Goal: Task Accomplishment & Management: Complete application form

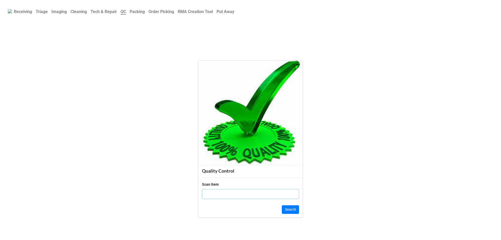
click at [215, 194] on input "text" at bounding box center [250, 194] width 97 height 10
click button "Search" at bounding box center [290, 209] width 17 height 9
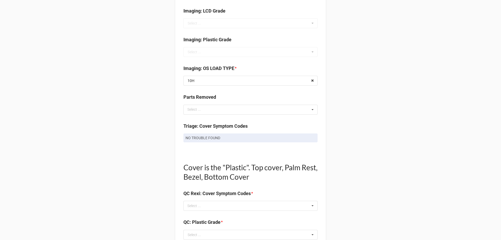
scroll to position [261, 0]
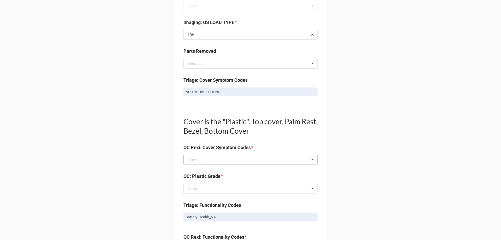
click at [198, 162] on div "Select ..." at bounding box center [197, 160] width 22 height 6
type input "no"
click at [195, 169] on span "NO TROUBLE FOUND" at bounding box center [205, 169] width 35 height 4
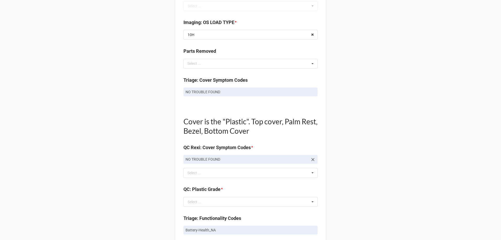
click at [152, 174] on div "Back Receiving Triage Imaging Cleaning Tech & Repair QC Packing Order Picking R…" at bounding box center [250, 189] width 501 height 900
click at [206, 201] on input "text" at bounding box center [251, 201] width 134 height 9
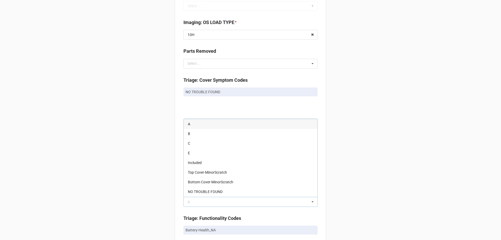
click at [194, 124] on div "A" at bounding box center [251, 124] width 134 height 10
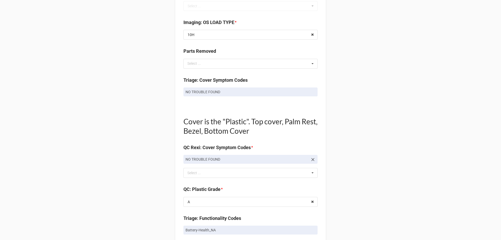
click at [139, 159] on div "Back Receiving Triage Imaging Cleaning Tech & Repair QC Packing Order Picking R…" at bounding box center [250, 189] width 501 height 900
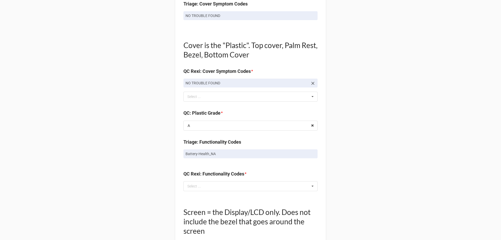
scroll to position [339, 0]
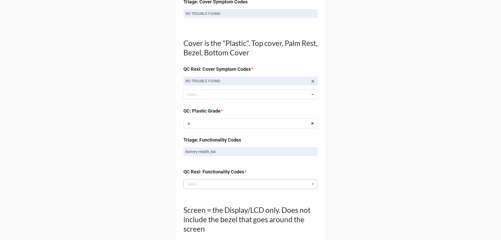
click at [198, 186] on div "Select ..." at bounding box center [197, 184] width 22 height 6
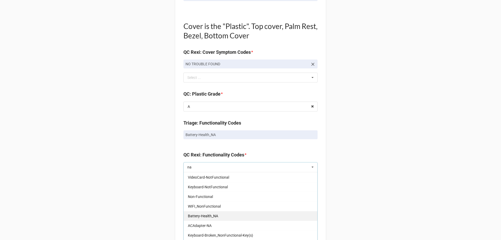
scroll to position [366, 0]
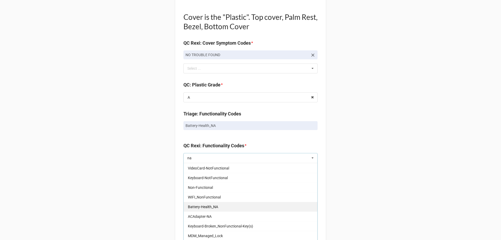
type input "na"
click at [199, 208] on span "Battery-Health_NA" at bounding box center [203, 207] width 30 height 4
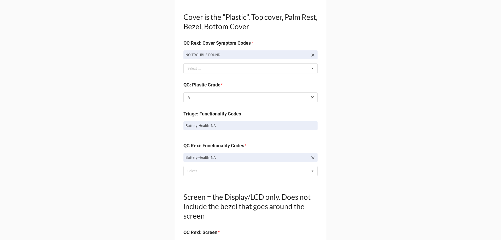
click at [157, 197] on div "Back Receiving Triage Imaging Cleaning Tech & Repair QC Packing Order Picking R…" at bounding box center [250, 90] width 501 height 913
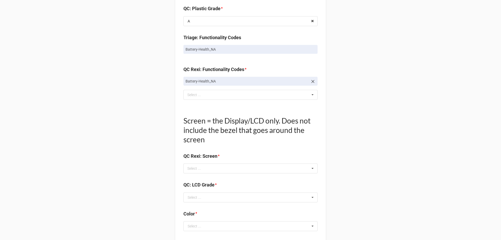
scroll to position [444, 0]
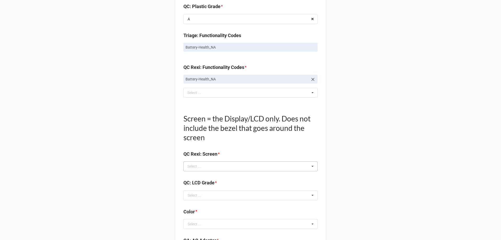
click at [210, 170] on div "Select ... No results found." at bounding box center [251, 166] width 134 height 10
type input "no"
click at [211, 177] on span "NO TROUBLE FOUND" at bounding box center [205, 176] width 35 height 4
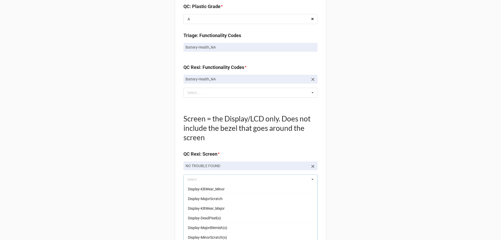
click at [138, 187] on div "Back Receiving Triage Imaging Cleaning Tech & Repair QC Packing Order Picking R…" at bounding box center [250, 19] width 501 height 926
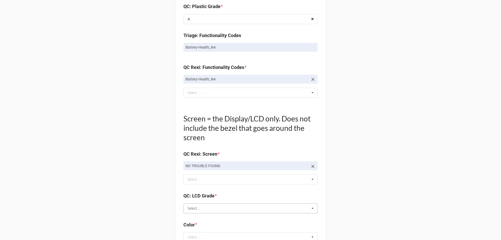
click at [193, 211] on input "text" at bounding box center [251, 208] width 134 height 9
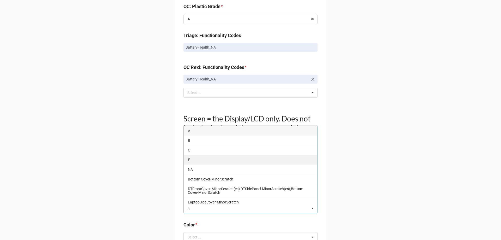
click at [188, 164] on div "E" at bounding box center [251, 160] width 134 height 10
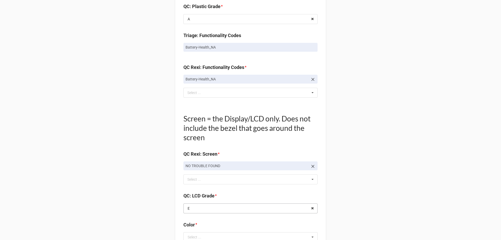
click at [196, 208] on input "text" at bounding box center [251, 208] width 134 height 9
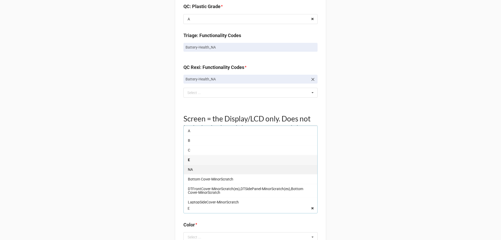
click at [190, 172] on div "NA" at bounding box center [251, 170] width 134 height 10
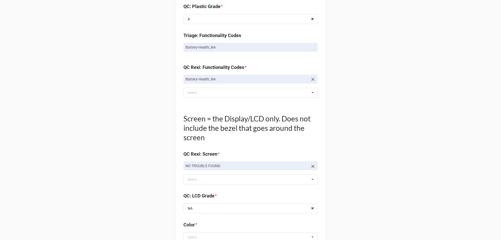
click at [139, 203] on div "Back Receiving Triage Imaging Cleaning Tech & Repair QC Packing Order Picking R…" at bounding box center [250, 19] width 501 height 926
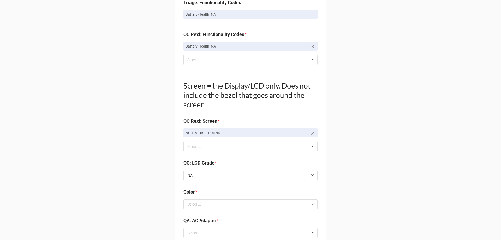
scroll to position [522, 0]
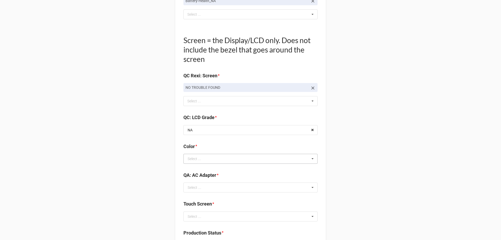
click at [199, 157] on div "Select ..." at bounding box center [195, 159] width 14 height 4
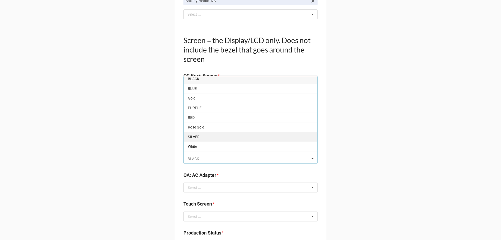
scroll to position [9, 0]
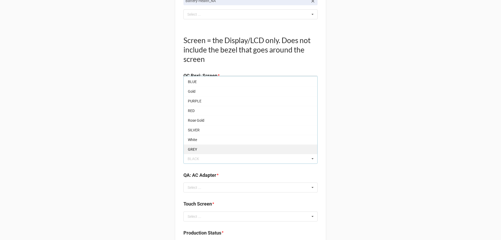
click at [196, 151] on div "GREY" at bounding box center [251, 149] width 134 height 10
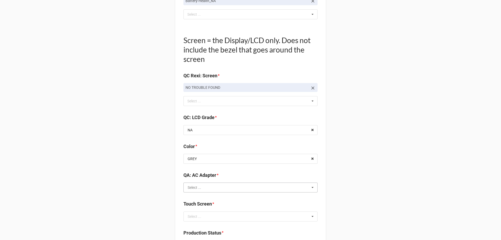
click at [206, 187] on input "text" at bounding box center [251, 187] width 134 height 9
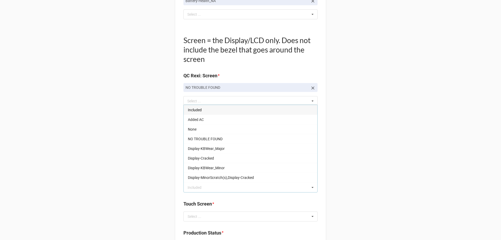
click at [201, 108] on div "Included" at bounding box center [251, 110] width 134 height 10
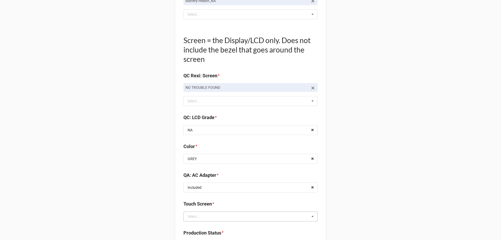
click at [219, 212] on div "Select ... TRUE FALSE NA Non Touch No Yes Touch Screen Intel HD Graphics Advanc…" at bounding box center [251, 217] width 134 height 10
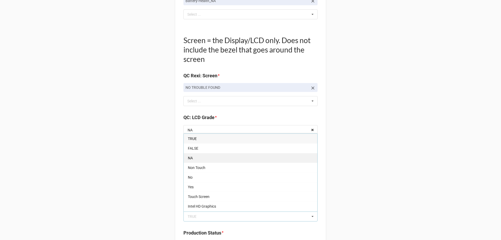
click at [195, 157] on div "NA" at bounding box center [251, 158] width 134 height 10
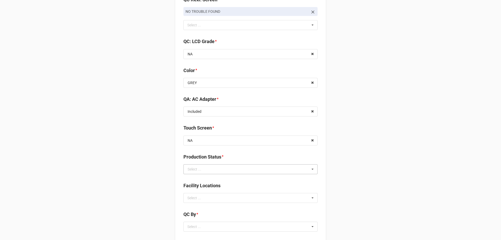
scroll to position [601, 0]
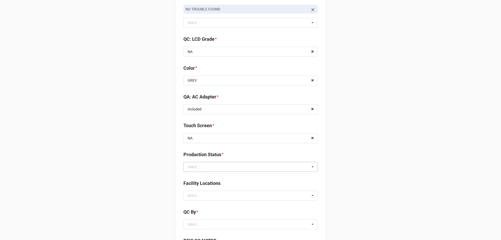
click at [198, 165] on div "Select ..." at bounding box center [195, 167] width 14 height 4
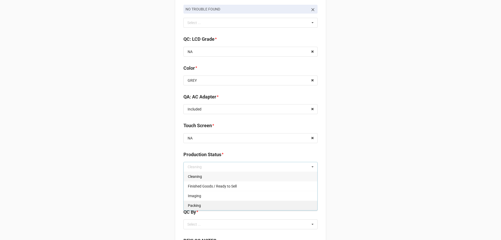
click at [191, 207] on span "Packing" at bounding box center [194, 205] width 13 height 4
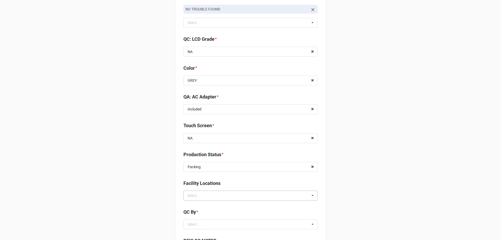
click at [204, 195] on div "Select ..." at bounding box center [197, 195] width 22 height 6
type input "re"
click at [202, 206] on span "RECV.DLL.PROCESSING" at bounding box center [207, 205] width 39 height 4
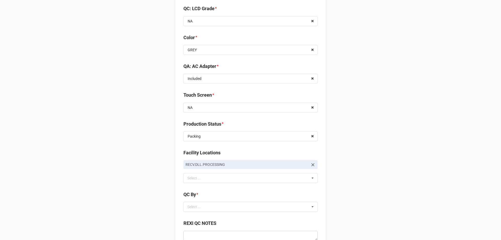
scroll to position [679, 0]
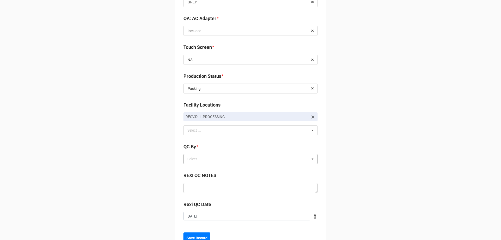
click at [210, 161] on div "Select ... No results found." at bounding box center [251, 159] width 134 height 10
click at [205, 166] on div "CarlosH" at bounding box center [251, 169] width 134 height 10
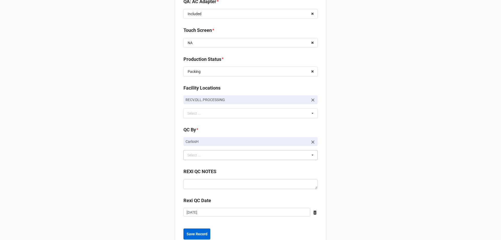
scroll to position [712, 0]
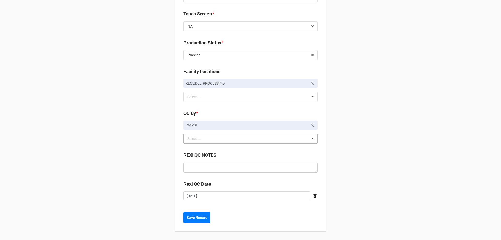
click at [201, 220] on b "Save Record" at bounding box center [197, 217] width 21 height 5
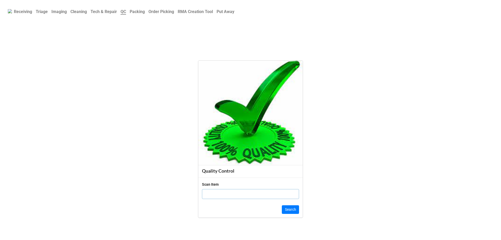
click at [232, 192] on input "text" at bounding box center [250, 194] width 97 height 10
click button "Search" at bounding box center [290, 209] width 17 height 9
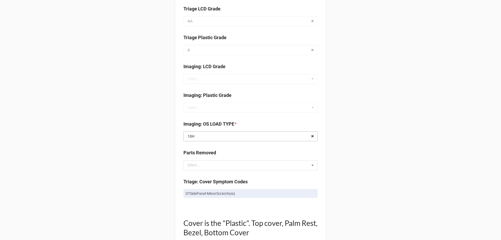
scroll to position [209, 0]
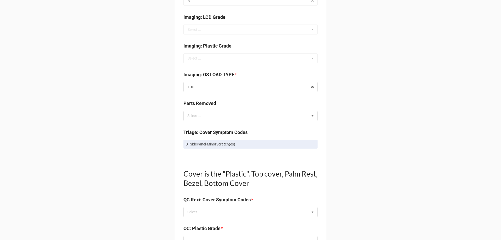
click at [211, 147] on p "DTSidePanel-MinorScratch(es)" at bounding box center [251, 144] width 130 height 5
click at [213, 141] on link "DTSidePanel-MinorScratch(es)" at bounding box center [251, 144] width 134 height 9
click at [211, 144] on p "DTSidePanel-MinorScratch(es)" at bounding box center [251, 144] width 130 height 5
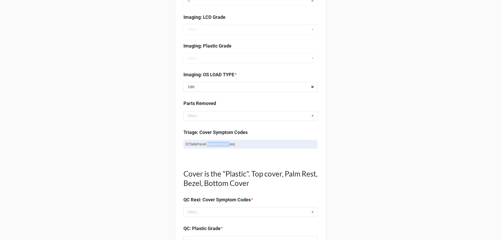
click at [211, 144] on p "DTSidePanel-MinorScratch(es)" at bounding box center [251, 144] width 130 height 5
click at [205, 210] on div "Select ..." at bounding box center [197, 212] width 22 height 6
paste input "DTSidePanel-MinorScratch(es)"
type input "DTSidePanel-MinorScratch(es)"
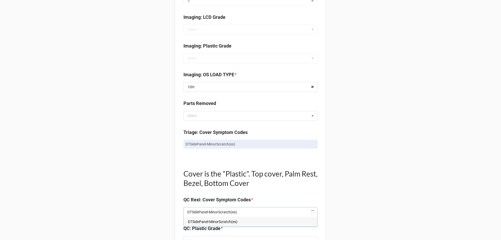
click at [205, 224] on span "DTSidePanel-MinorScratch(es)" at bounding box center [213, 222] width 50 height 4
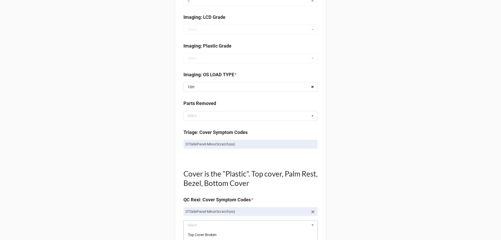
click at [120, 169] on div "Back Receiving Triage Imaging Cleaning Tech & Repair QC Packing Order Picking R…" at bounding box center [250, 241] width 501 height 900
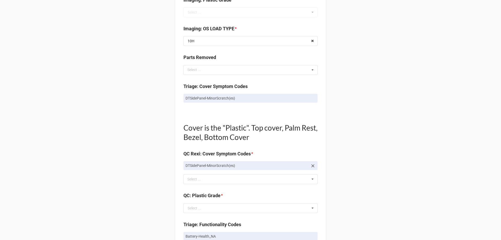
scroll to position [313, 0]
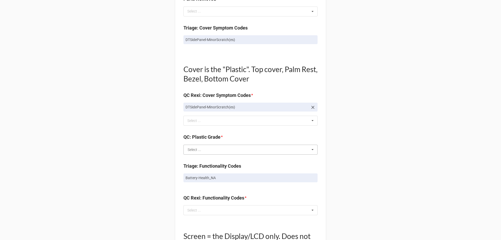
click at [213, 151] on input "text" at bounding box center [251, 149] width 134 height 9
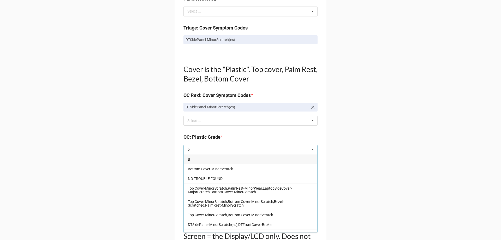
type input "b"
drag, startPoint x: 200, startPoint y: 160, endPoint x: 165, endPoint y: 162, distance: 35.0
click at [200, 161] on div "B" at bounding box center [251, 159] width 134 height 10
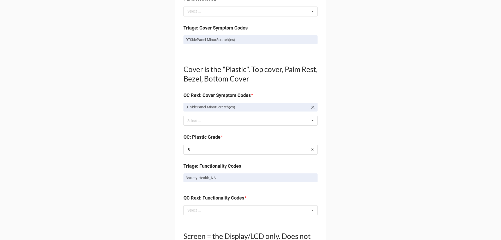
click at [84, 158] on div "Back Receiving Triage Imaging Cleaning Tech & Repair QC Packing Order Picking R…" at bounding box center [250, 137] width 501 height 900
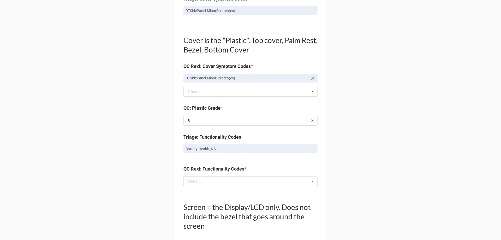
scroll to position [392, 0]
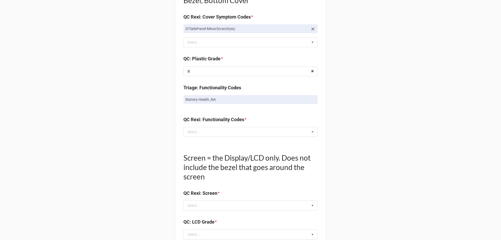
click at [197, 127] on div "QC Rexi: Functionality Codes *" at bounding box center [251, 121] width 134 height 11
click at [197, 132] on div "Select ..." at bounding box center [197, 132] width 22 height 6
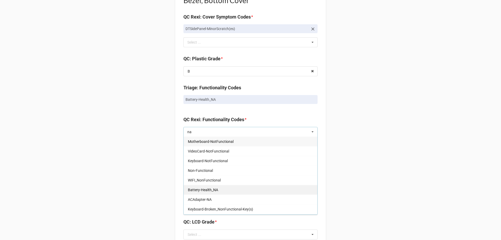
type input "na"
click at [198, 188] on span "Battery-Health_NA" at bounding box center [203, 190] width 30 height 4
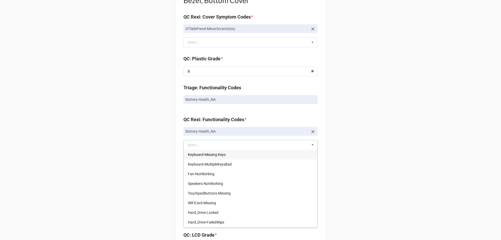
click at [150, 177] on div "Back Receiving Triage Imaging Cleaning Tech & Repair QC Packing Order Picking R…" at bounding box center [250, 64] width 501 height 913
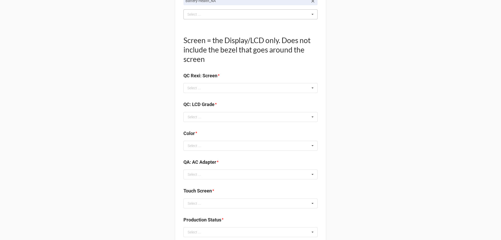
scroll to position [444, 0]
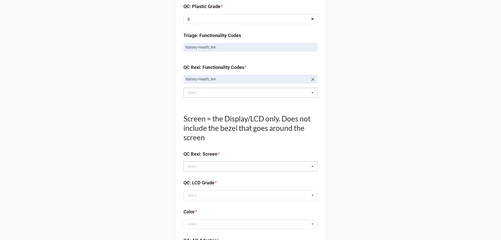
click at [226, 164] on div "Select ... No results found." at bounding box center [251, 166] width 134 height 10
type input "no"
click at [214, 178] on span "NO TROUBLE FOUND" at bounding box center [205, 176] width 35 height 4
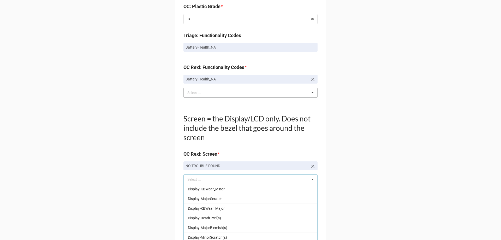
click at [141, 168] on div "Back Receiving Triage Imaging Cleaning Tech & Repair QC Packing Order Picking R…" at bounding box center [250, 19] width 501 height 926
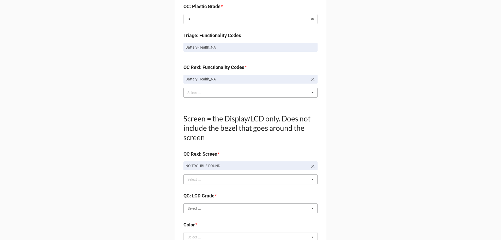
click at [214, 207] on input "text" at bounding box center [251, 208] width 134 height 9
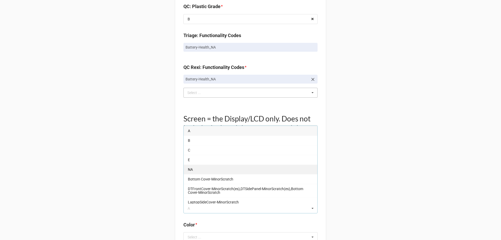
click at [202, 173] on div "NA" at bounding box center [251, 170] width 134 height 10
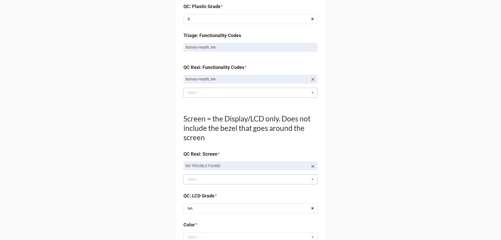
click at [128, 192] on div "Back Receiving Triage Imaging Cleaning Tech & Repair QC Packing Order Picking R…" at bounding box center [250, 19] width 501 height 926
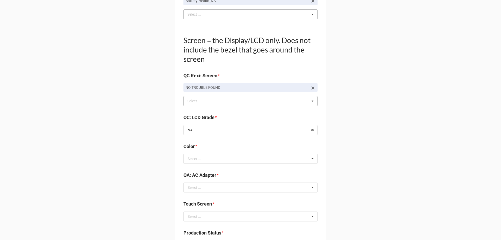
drag, startPoint x: 208, startPoint y: 139, endPoint x: 195, endPoint y: 169, distance: 33.1
click at [197, 158] on div "Select ..." at bounding box center [195, 159] width 14 height 4
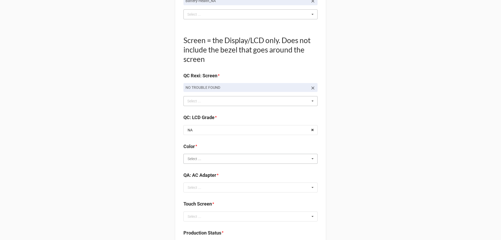
click at [207, 159] on input "text" at bounding box center [251, 158] width 134 height 9
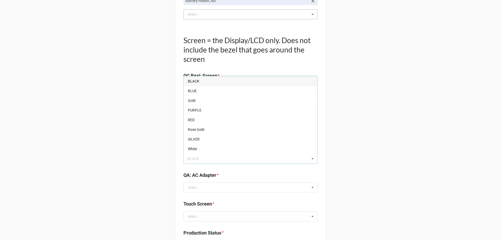
click at [195, 82] on span "BLACK" at bounding box center [193, 81] width 11 height 4
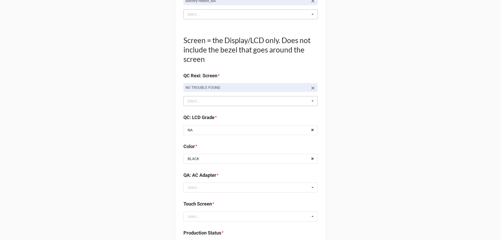
click at [208, 191] on input "text" at bounding box center [251, 187] width 134 height 9
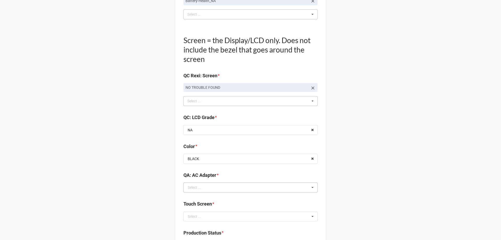
click at [192, 187] on div "Select ..." at bounding box center [195, 188] width 14 height 4
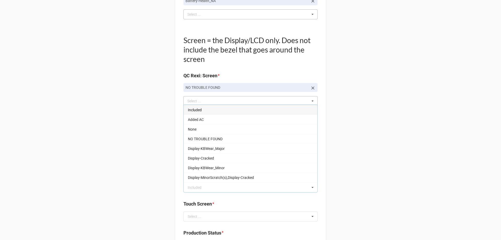
click at [202, 111] on div "Included" at bounding box center [251, 110] width 134 height 10
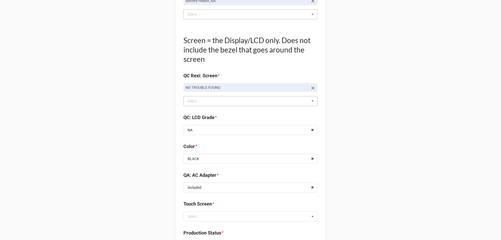
click at [206, 214] on input "text" at bounding box center [251, 216] width 134 height 9
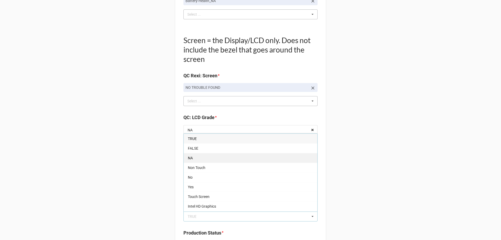
click at [190, 158] on span "NA" at bounding box center [190, 158] width 5 height 4
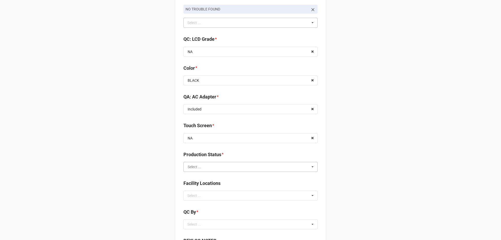
click at [222, 169] on input "text" at bounding box center [251, 166] width 134 height 9
click at [192, 206] on span "Packing" at bounding box center [194, 205] width 13 height 4
click at [205, 192] on div "Select ... No results found." at bounding box center [251, 196] width 134 height 10
type input "re"
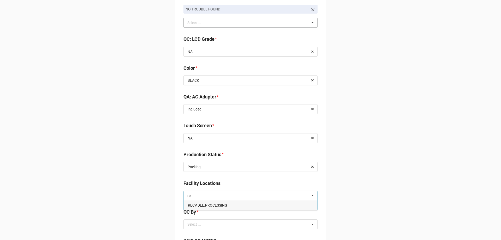
click at [199, 204] on span "RECV.DLL.PROCESSING" at bounding box center [207, 205] width 39 height 4
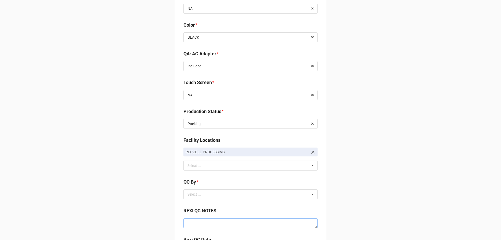
scroll to position [653, 0]
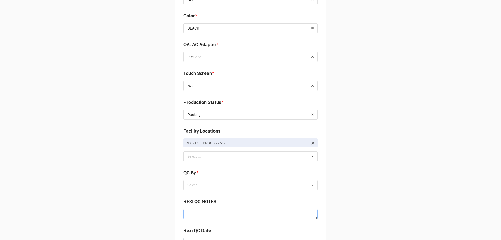
click at [187, 211] on textarea at bounding box center [251, 214] width 134 height 10
click at [192, 183] on div "Select ..." at bounding box center [197, 185] width 22 height 6
click at [191, 193] on span "CarlosH" at bounding box center [194, 195] width 13 height 4
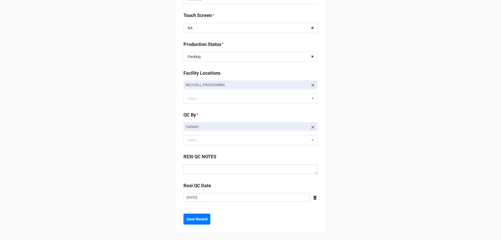
scroll to position [712, 0]
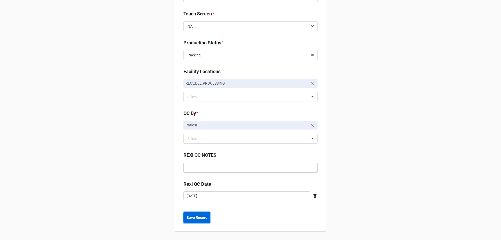
click at [187, 219] on b "Save Record" at bounding box center [197, 217] width 21 height 5
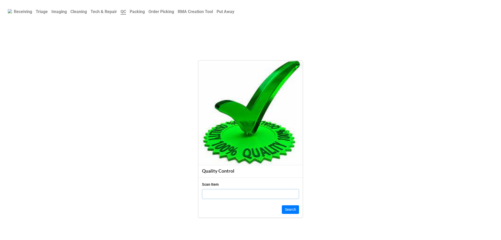
click at [222, 191] on input "text" at bounding box center [250, 194] width 97 height 10
click at [213, 189] on input "text" at bounding box center [250, 194] width 97 height 10
paste input "4L4ZT74"
type input "4L4ZT74"
click button "Search" at bounding box center [290, 209] width 17 height 9
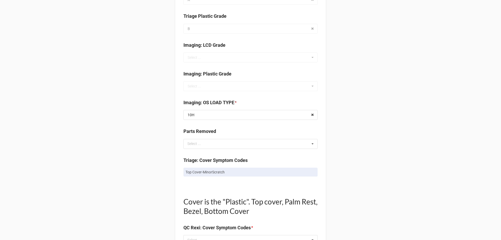
scroll to position [183, 0]
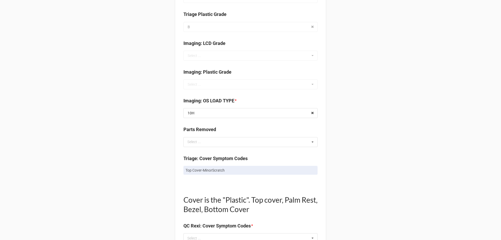
click at [215, 168] on p "Top Cover-MinorScratch" at bounding box center [251, 170] width 130 height 5
copy div "Top Cover-MinorScratch"
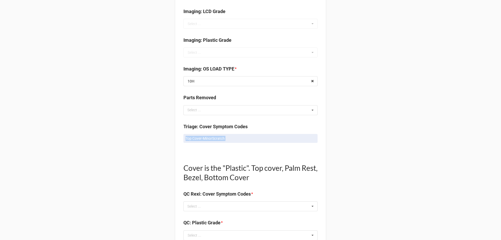
scroll to position [261, 0]
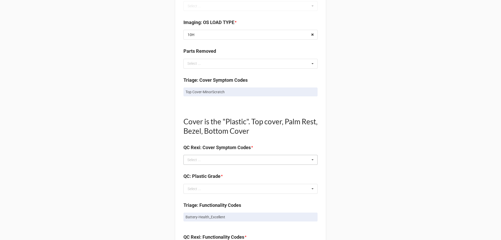
click at [193, 162] on div "Select ..." at bounding box center [197, 160] width 22 height 6
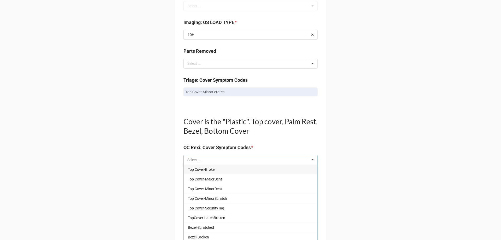
paste input "Top Cover-MinorScratch"
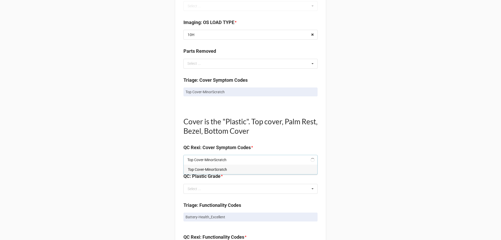
type input "Top Cover-MinorScratch"
click at [196, 170] on span "Top Cover-MinorScratch" at bounding box center [207, 169] width 39 height 4
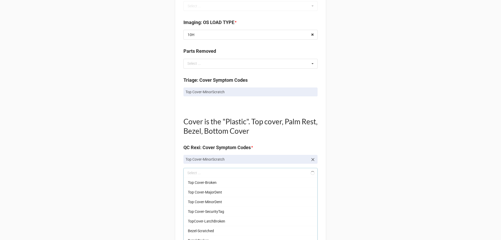
click at [141, 164] on div "Back Receiving Triage Imaging Cleaning Tech & Repair QC Packing Order Picking R…" at bounding box center [250, 189] width 501 height 900
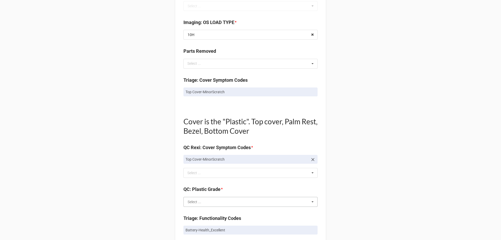
click at [192, 198] on input "text" at bounding box center [251, 201] width 134 height 9
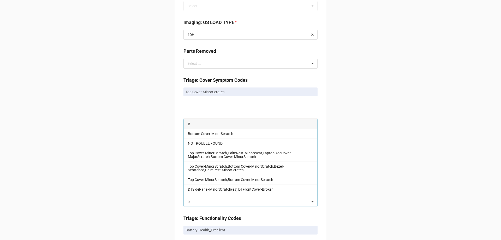
type input "b"
drag, startPoint x: 189, startPoint y: 122, endPoint x: 117, endPoint y: 147, distance: 76.2
click at [189, 122] on div "B" at bounding box center [251, 124] width 134 height 10
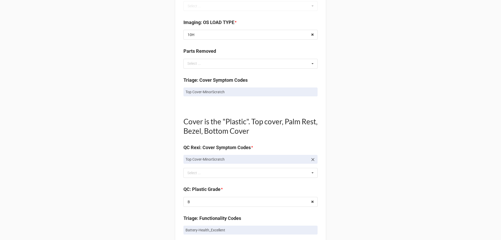
click at [117, 147] on div "Back Receiving Triage Imaging Cleaning Tech & Repair QC Packing Order Picking R…" at bounding box center [250, 189] width 501 height 900
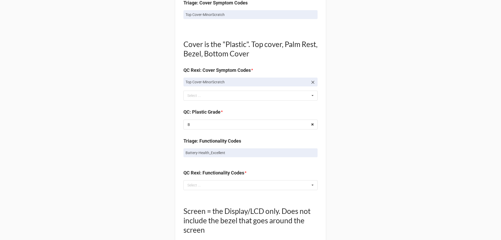
scroll to position [339, 0]
click at [213, 183] on div "Select ... No results found." at bounding box center [251, 184] width 134 height 10
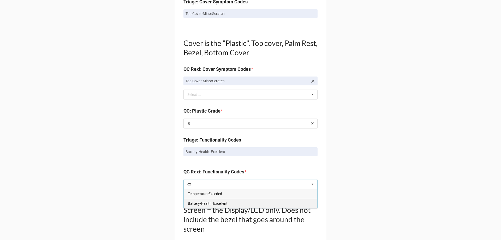
type input "ex"
click at [203, 204] on span "Battery-Health_Excellent" at bounding box center [208, 203] width 40 height 4
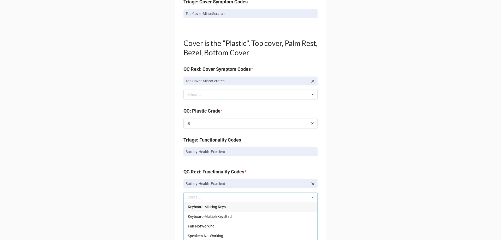
click at [161, 182] on div "Back Receiving Triage Imaging Cleaning Tech & Repair QC Packing Order Picking R…" at bounding box center [250, 117] width 501 height 913
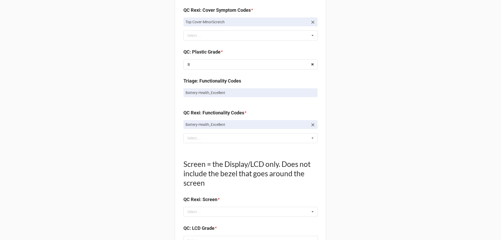
scroll to position [444, 0]
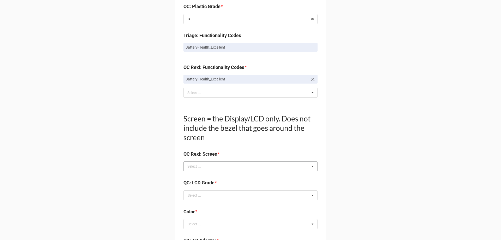
click at [199, 163] on div "Select ..." at bounding box center [197, 166] width 22 height 6
type input "no"
click at [200, 175] on span "NO TROUBLE FOUND" at bounding box center [205, 176] width 35 height 4
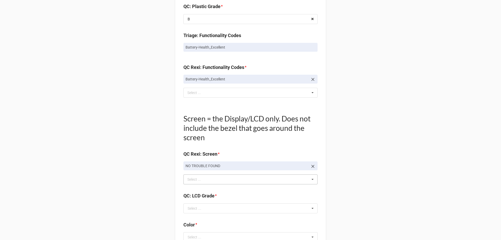
click at [144, 179] on div "Back Receiving Triage Imaging Cleaning Tech & Repair QC Packing Order Picking R…" at bounding box center [250, 19] width 501 height 926
click at [206, 210] on input "text" at bounding box center [251, 208] width 134 height 9
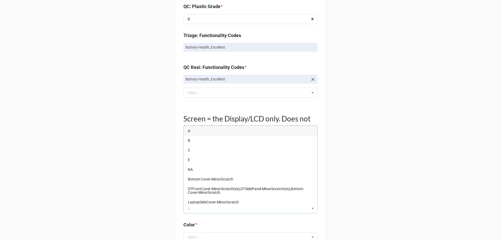
click at [195, 131] on div "A" at bounding box center [251, 131] width 134 height 10
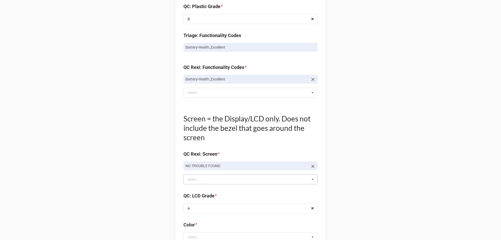
click at [143, 170] on div "Back Receiving Triage Imaging Cleaning Tech & Repair QC Packing Order Picking R…" at bounding box center [250, 19] width 501 height 926
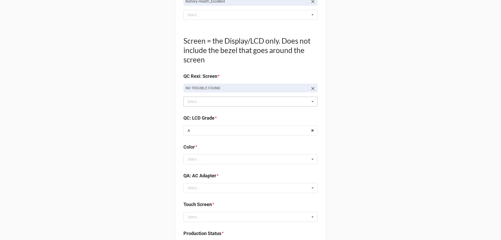
scroll to position [522, 0]
click at [199, 163] on input "text" at bounding box center [251, 158] width 134 height 9
type input "gr"
drag, startPoint x: 189, startPoint y: 149, endPoint x: 130, endPoint y: 180, distance: 66.3
click at [189, 149] on span "GREY" at bounding box center [192, 149] width 9 height 4
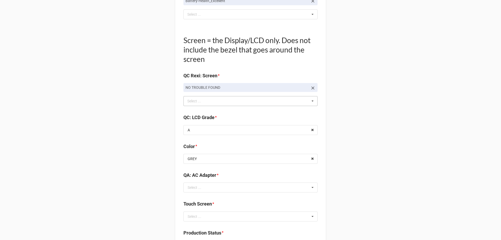
click at [213, 194] on div "QA: AC Adapter * Select ... Included Added AC None NO TROUBLE FOUND Display-KBW…" at bounding box center [251, 184] width 134 height 25
click at [214, 189] on input "text" at bounding box center [251, 187] width 134 height 9
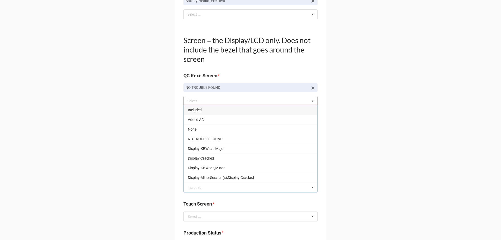
click at [194, 112] on span "Included" at bounding box center [195, 110] width 14 height 4
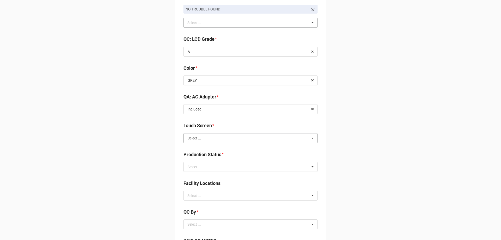
click at [218, 141] on input "text" at bounding box center [251, 137] width 134 height 9
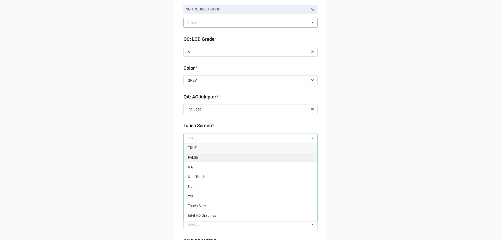
click at [193, 155] on span "FALSE" at bounding box center [193, 157] width 10 height 4
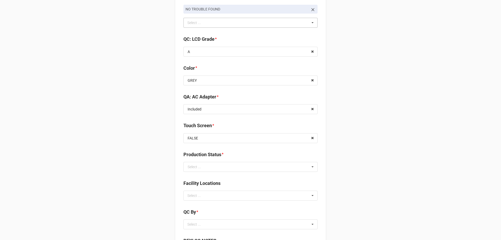
click at [221, 169] on input "text" at bounding box center [251, 166] width 134 height 9
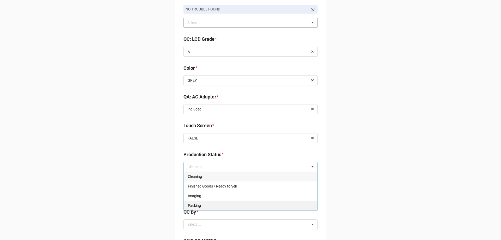
click at [196, 203] on div "Packing" at bounding box center [251, 206] width 134 height 10
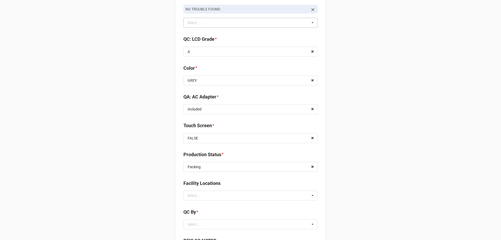
click at [216, 193] on div "Select ... No results found." at bounding box center [251, 196] width 134 height 10
type input "re"
click at [207, 205] on span "RECV.DLL.PROCESSING" at bounding box center [207, 205] width 39 height 4
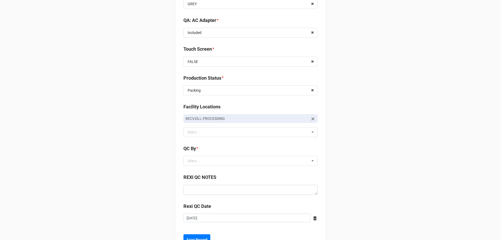
scroll to position [679, 0]
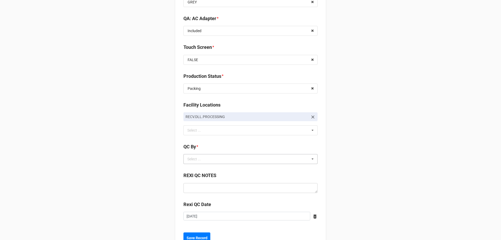
click at [214, 159] on div "Select ... No results found." at bounding box center [251, 159] width 134 height 10
click at [203, 167] on div "CarlosH" at bounding box center [251, 169] width 134 height 10
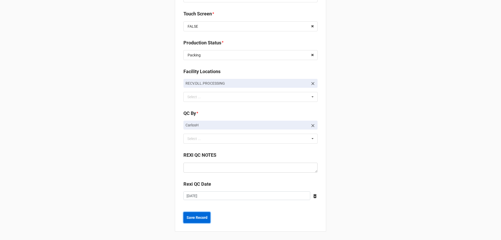
click at [195, 219] on b "Save Record" at bounding box center [197, 217] width 21 height 5
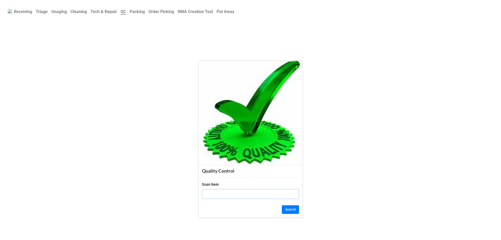
click at [224, 192] on input "text" at bounding box center [250, 194] width 97 height 10
click at [207, 195] on input "text" at bounding box center [250, 194] width 97 height 10
click button "Search" at bounding box center [290, 209] width 17 height 9
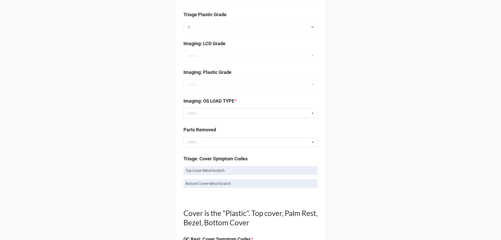
scroll to position [183, 0]
click at [190, 112] on div "Select ..." at bounding box center [195, 113] width 14 height 4
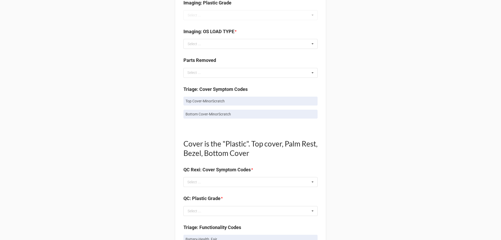
scroll to position [287, 0]
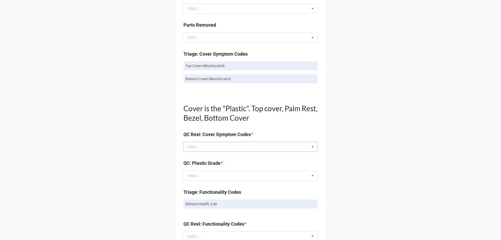
click at [204, 142] on div "Select ... No results found." at bounding box center [251, 147] width 134 height 10
type input "no"
click at [198, 43] on div "Parts Removed Select ... No results found." at bounding box center [251, 33] width 134 height 25
click at [199, 40] on div "Select ..." at bounding box center [197, 37] width 22 height 6
type input "no"
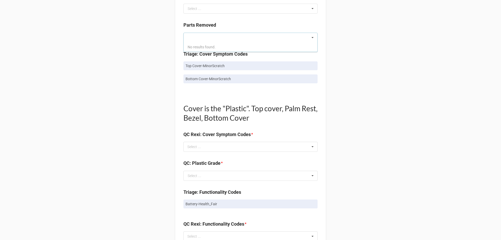
click at [119, 68] on div "Back Receiving Triage Imaging Cleaning Tech & Repair QC Packing Order Picking R…" at bounding box center [250, 163] width 501 height 900
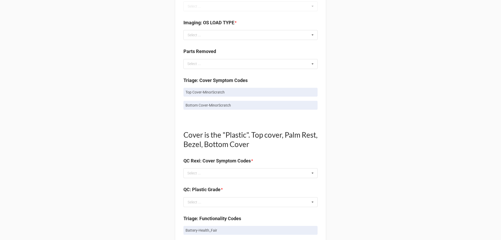
scroll to position [209, 0]
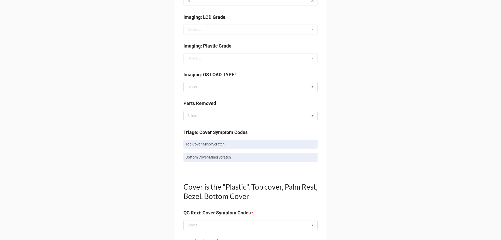
click at [219, 93] on div "Imaging: OS LOAD TYPE * Select ... 10H 10P WIN11 APPLE OS - Ventura No OS NA Ch…" at bounding box center [251, 83] width 134 height 25
click at [219, 87] on input "text" at bounding box center [251, 86] width 134 height 9
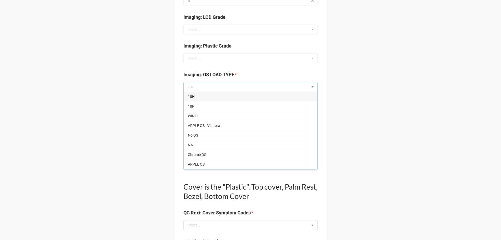
drag, startPoint x: 194, startPoint y: 136, endPoint x: 141, endPoint y: 121, distance: 55.3
click at [194, 136] on span "No OS" at bounding box center [193, 135] width 10 height 4
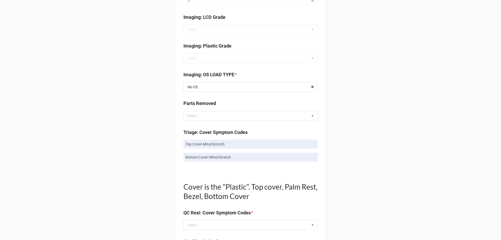
click at [139, 121] on div "Back Receiving Triage Imaging Cleaning Tech & Repair QC Packing Order Picking R…" at bounding box center [250, 241] width 501 height 900
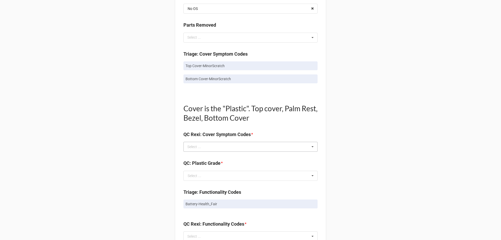
click at [207, 147] on div "no Select ... Top Cover-Broken Top Cover-MajorDent Top Cover-MinorDent Top Cove…" at bounding box center [251, 147] width 134 height 10
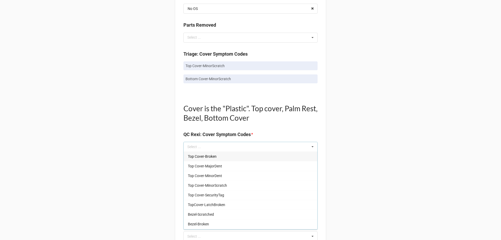
click at [207, 68] on p "Top Cover-MinorScratch" at bounding box center [251, 65] width 130 height 5
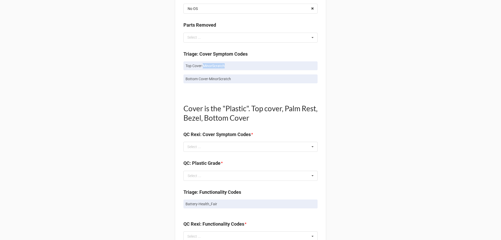
click at [207, 68] on p "Top Cover-MinorScratch" at bounding box center [251, 65] width 130 height 5
copy p "Top Cover-MinorScratch"
click at [198, 137] on label "QC Rexi: Cover Symptom Codes" at bounding box center [217, 134] width 67 height 7
click at [194, 144] on div "Select ..." at bounding box center [197, 147] width 22 height 6
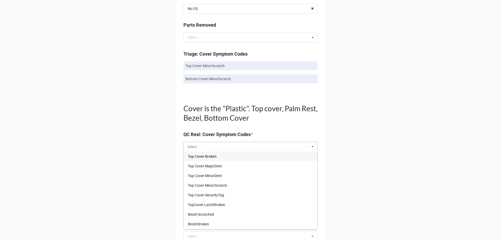
paste input "Top Cover-MinorScratch"
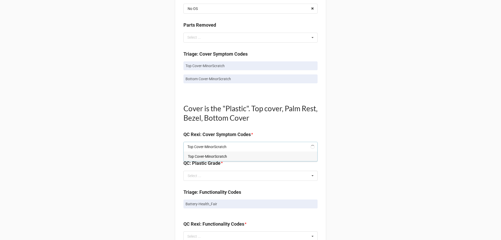
type input "Top Cover-MinorScratch"
click at [195, 154] on div "Top Cover-MinorScratch" at bounding box center [251, 156] width 134 height 10
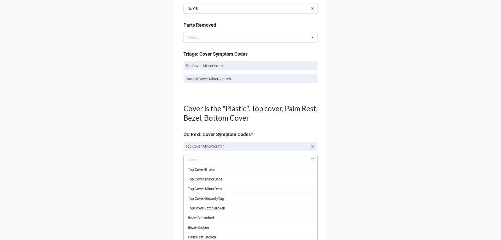
click at [154, 108] on div "Back Receiving Triage Imaging Cleaning Tech & Repair QC Packing Order Picking R…" at bounding box center [250, 169] width 501 height 913
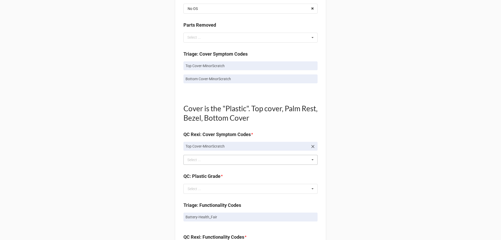
click at [202, 80] on p "Bottom Cover-MinorScratch" at bounding box center [251, 78] width 130 height 5
copy div "Bottom Cover-MinorScratch"
click at [188, 162] on div "Select ..." at bounding box center [197, 160] width 22 height 6
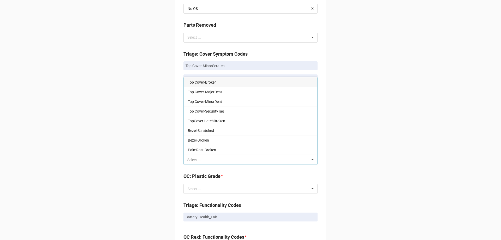
paste input "Bottom Cover-MinorScratch"
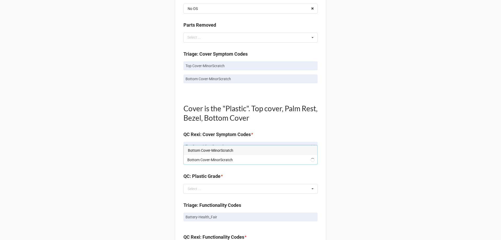
type input "Bottom Cover-MinorScratch"
click at [195, 150] on span "Bottom Cover-MinorScratch" at bounding box center [210, 150] width 45 height 4
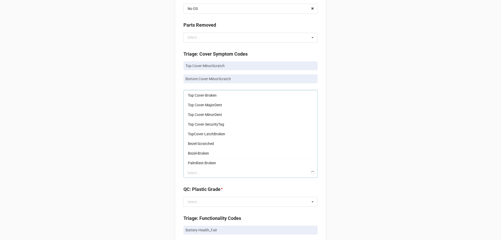
click at [122, 141] on div "Back Receiving Triage Imaging Cleaning Tech & Repair QC Packing Order Picking R…" at bounding box center [250, 176] width 501 height 926
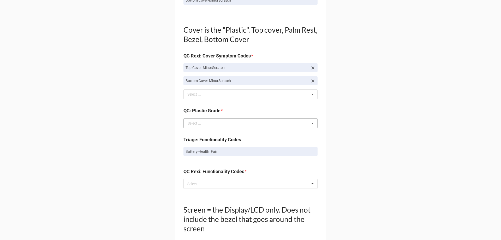
scroll to position [366, 0]
click at [204, 121] on input "text" at bounding box center [251, 123] width 134 height 9
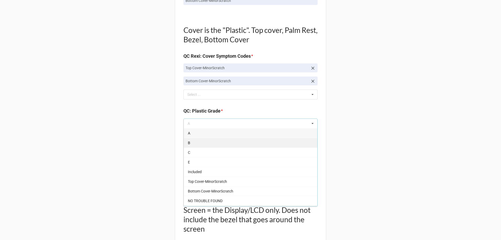
click at [189, 139] on div "B" at bounding box center [251, 143] width 134 height 10
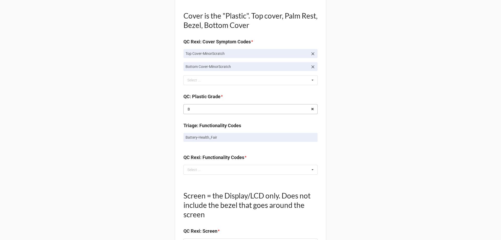
scroll to position [392, 0]
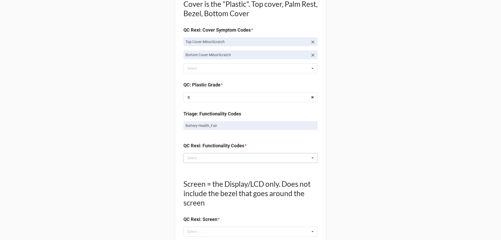
click at [193, 154] on div "Select ... No results found." at bounding box center [251, 158] width 134 height 10
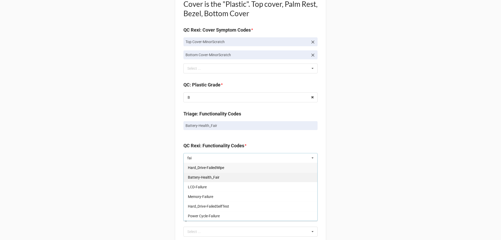
type input "fai"
click at [200, 177] on span "Battery-Health_Fair" at bounding box center [204, 177] width 32 height 4
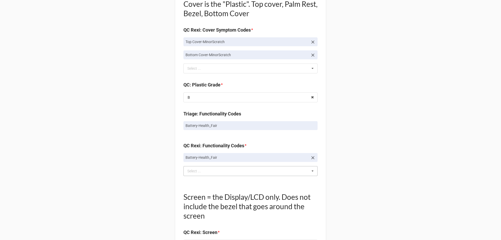
click at [125, 168] on div "Back Receiving Triage Imaging Cleaning Tech & Repair QC Packing Order Picking R…" at bounding box center [250, 77] width 501 height 939
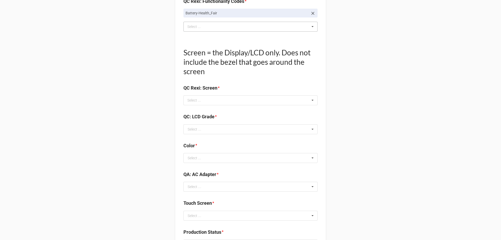
scroll to position [548, 0]
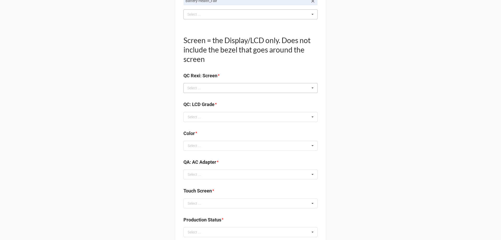
click at [204, 89] on div "Select ..." at bounding box center [197, 88] width 22 height 6
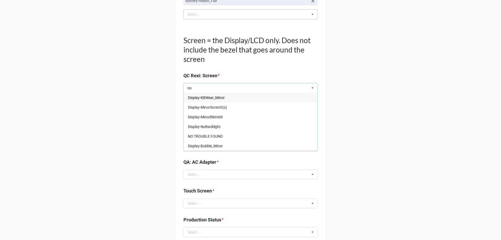
type input "n"
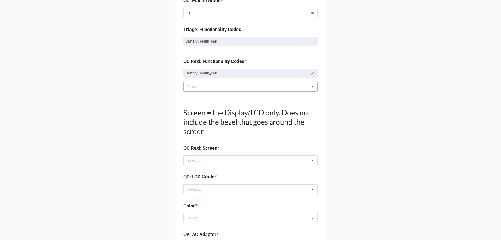
scroll to position [496, 0]
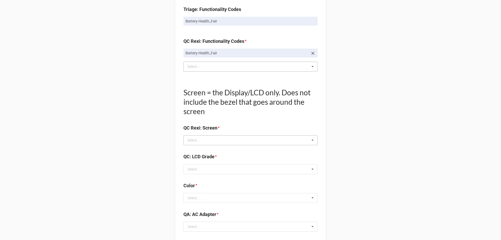
click at [226, 142] on div "n Select ... Display-KBWear_Minor Display-MajorScratch Display-KBWear_Major Dis…" at bounding box center [251, 140] width 134 height 10
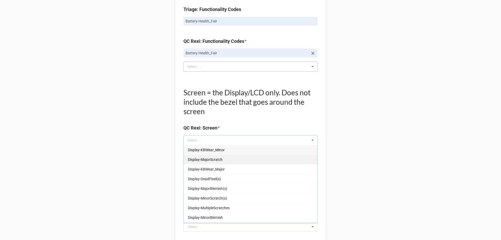
click at [214, 155] on div "Display-MajorScratch" at bounding box center [251, 160] width 134 height 10
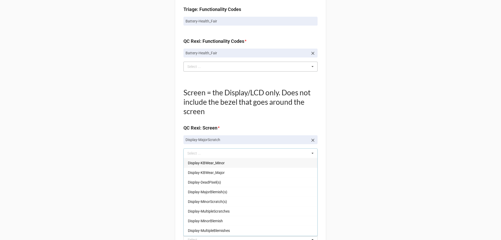
click at [311, 139] on icon at bounding box center [313, 140] width 5 height 5
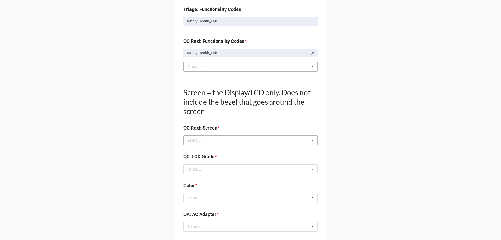
click at [279, 142] on div "n Select ... Display-KBWear_Minor Display-MajorScratch Display-KBWear_Major Dis…" at bounding box center [251, 140] width 134 height 10
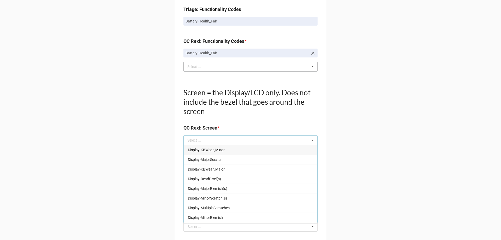
click at [209, 151] on span "Display-KBWear_Minor" at bounding box center [206, 150] width 37 height 4
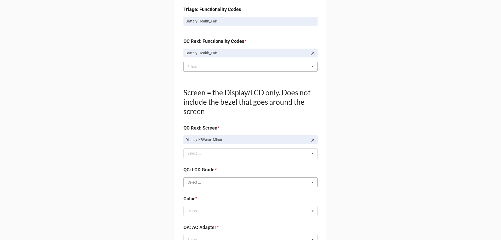
click at [200, 180] on input "text" at bounding box center [251, 182] width 134 height 9
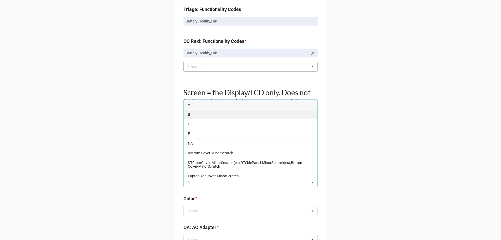
click at [192, 114] on div "B" at bounding box center [251, 114] width 134 height 10
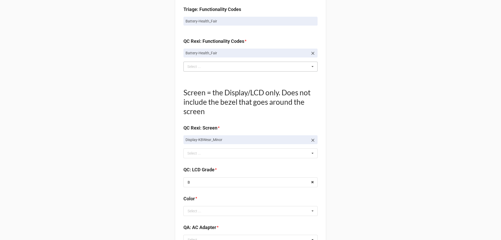
click at [196, 207] on input "text" at bounding box center [251, 210] width 134 height 9
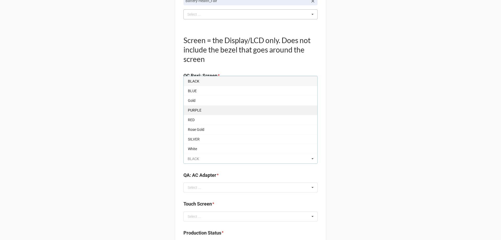
scroll to position [9, 0]
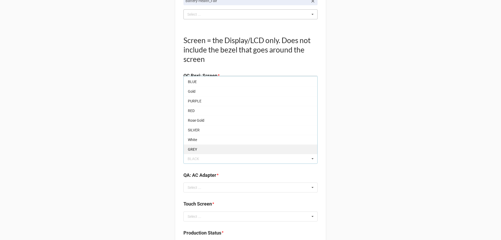
click at [194, 147] on span "GREY" at bounding box center [192, 149] width 9 height 4
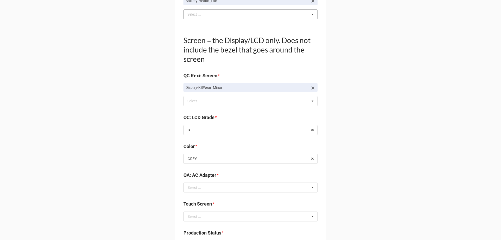
click at [196, 186] on div "Select ..." at bounding box center [195, 188] width 14 height 4
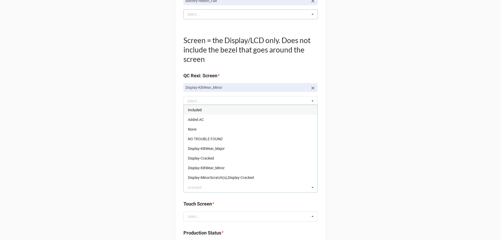
click at [192, 113] on div "Included" at bounding box center [251, 110] width 134 height 10
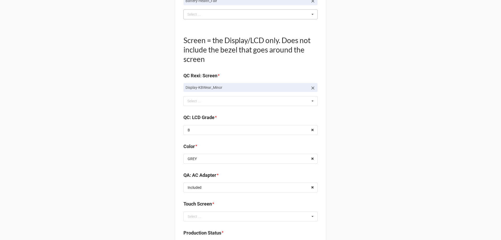
drag, startPoint x: 155, startPoint y: 186, endPoint x: 159, endPoint y: 193, distance: 8.8
click at [193, 218] on div "Select ..." at bounding box center [195, 217] width 14 height 4
drag, startPoint x: 198, startPoint y: 149, endPoint x: 145, endPoint y: 167, distance: 56.0
click at [197, 150] on div "FALSE" at bounding box center [251, 148] width 134 height 10
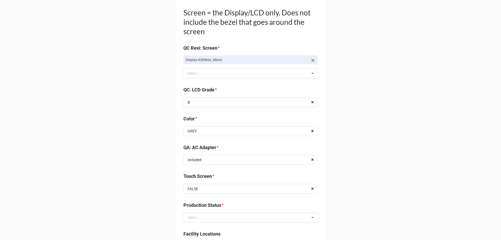
scroll to position [627, 0]
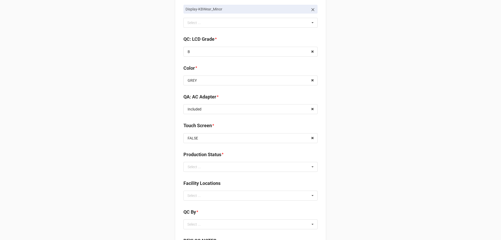
click at [238, 172] on div "Production Status * Select ... Cleaning Finished Goods / Ready to Sell Imaging …" at bounding box center [251, 163] width 134 height 25
click at [237, 171] on input "text" at bounding box center [251, 166] width 134 height 9
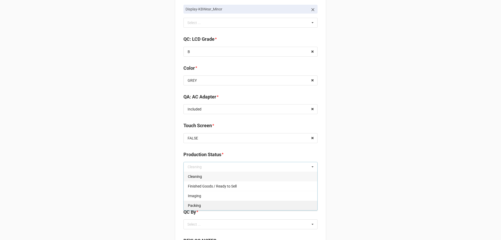
click at [203, 206] on div "Packing" at bounding box center [251, 206] width 134 height 10
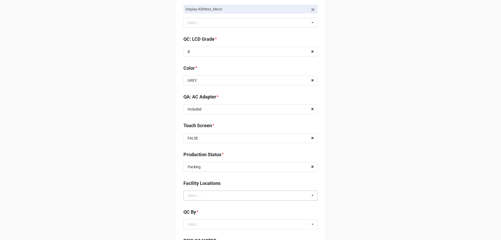
click at [200, 193] on div "Select ..." at bounding box center [197, 195] width 22 height 6
type input "re"
click at [200, 204] on span "RECV.DLL.PROCESSING" at bounding box center [207, 205] width 39 height 4
click at [197, 227] on div "*" at bounding box center [198, 225] width 2 height 6
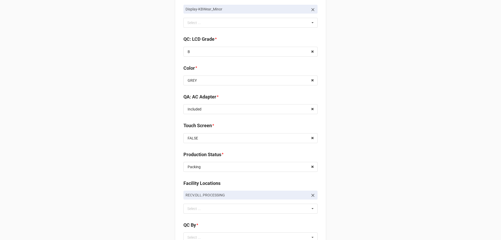
click at [197, 230] on b "QC By *" at bounding box center [251, 225] width 134 height 9
click at [195, 236] on div "Select ..." at bounding box center [197, 238] width 22 height 6
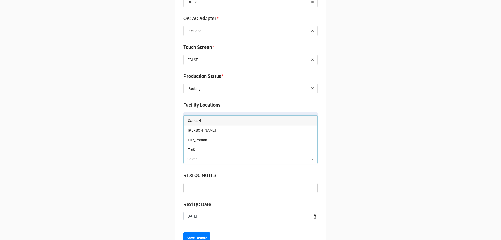
click at [192, 120] on span "CarlosH" at bounding box center [194, 121] width 13 height 4
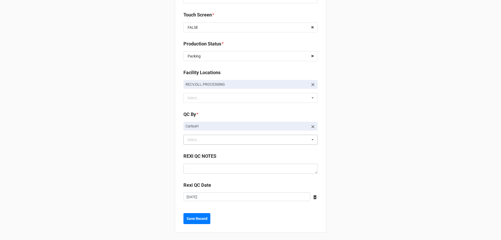
scroll to position [739, 0]
click at [203, 221] on button "Save Record" at bounding box center [197, 217] width 27 height 11
